Goal: Communication & Community: Answer question/provide support

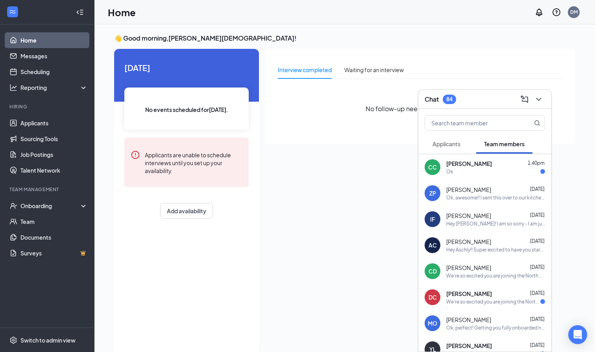
click at [461, 167] on span "[PERSON_NAME]" at bounding box center [469, 163] width 46 height 8
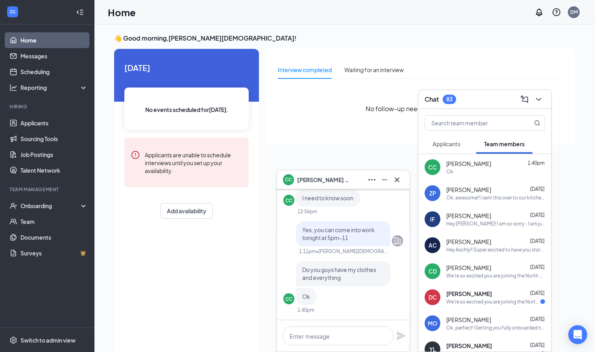
click at [340, 351] on div "[PERSON_NAME] Coats [DATE] ok!! I will have you onboarded [DATE]! 6:44am • [PER…" at bounding box center [343, 261] width 134 height 182
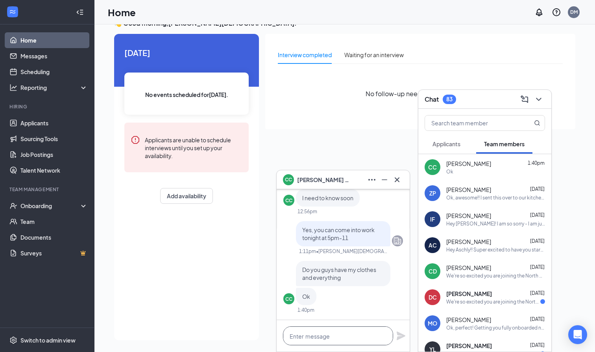
click at [345, 337] on textarea at bounding box center [338, 335] width 110 height 19
type textarea "Y"
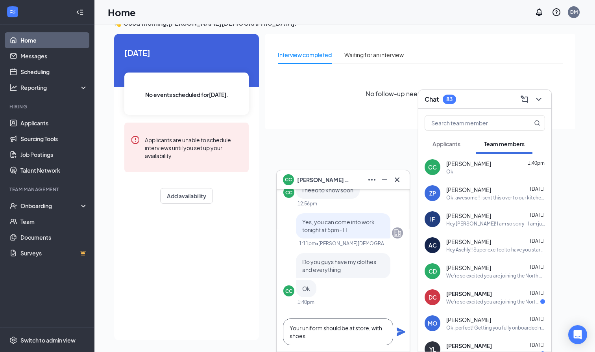
type textarea "Your uniform should be at store, with shoes."
click at [398, 328] on icon "Plane" at bounding box center [401, 331] width 9 height 9
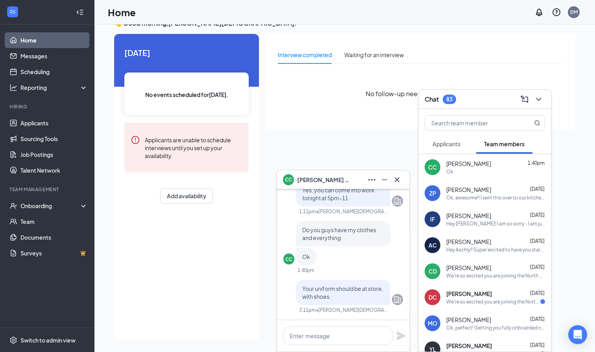
scroll to position [0, 0]
click at [62, 126] on link "Applicants" at bounding box center [53, 123] width 67 height 16
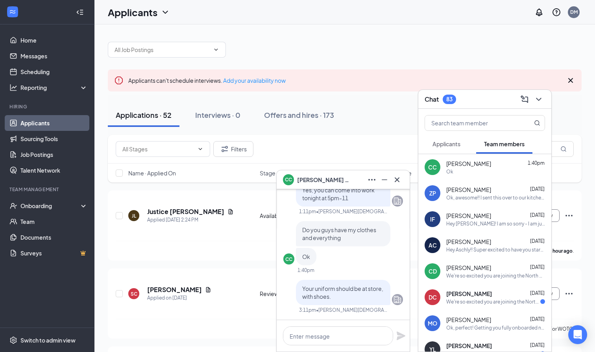
click at [546, 100] on div "Chat 83" at bounding box center [484, 99] width 133 height 19
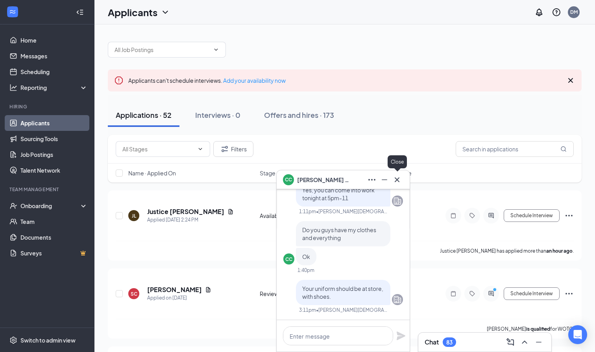
click at [401, 181] on icon "Cross" at bounding box center [396, 179] width 9 height 9
